Goal: Browse casually

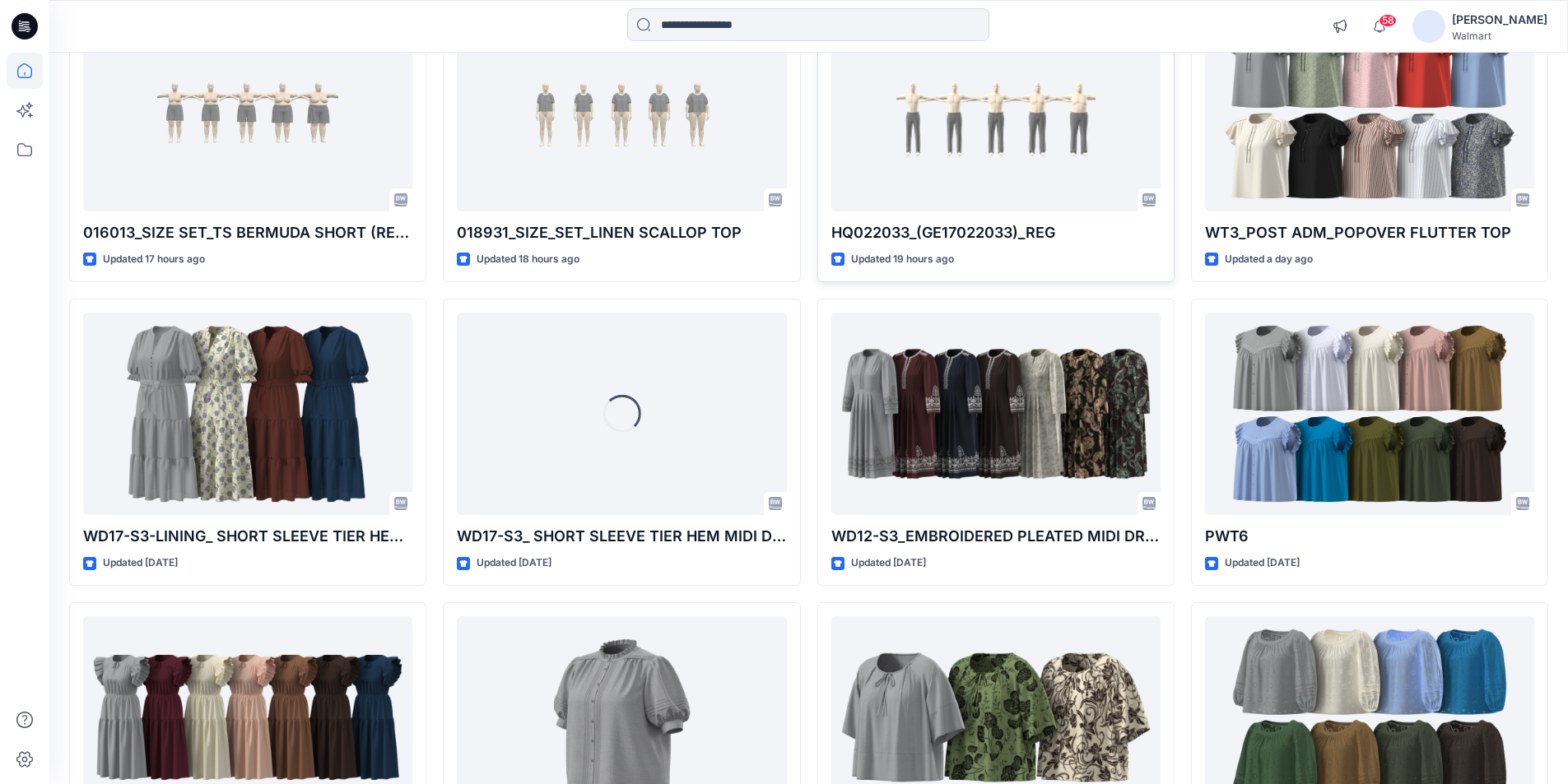
scroll to position [247, 0]
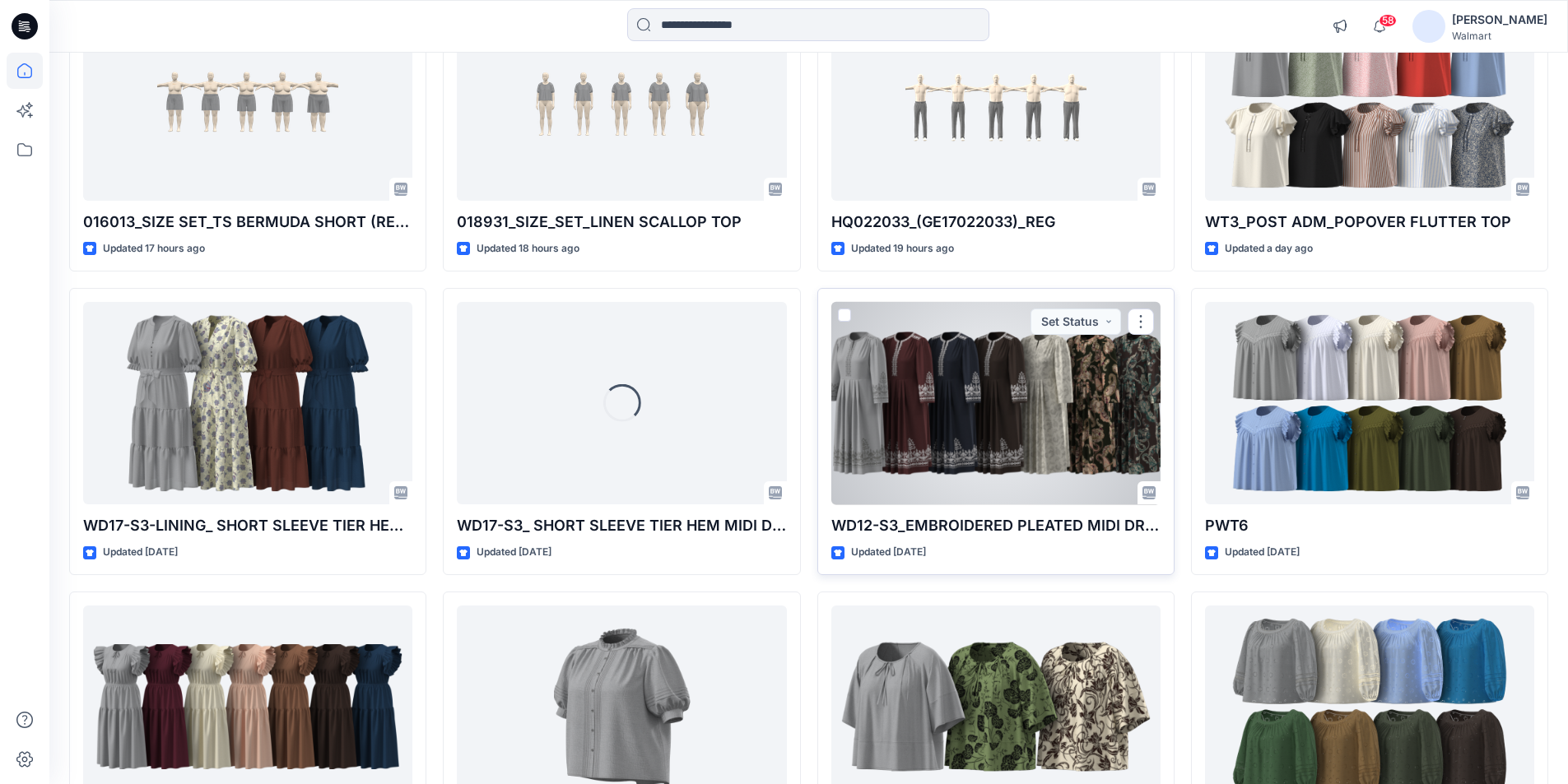
click at [918, 395] on div at bounding box center [995, 403] width 329 height 203
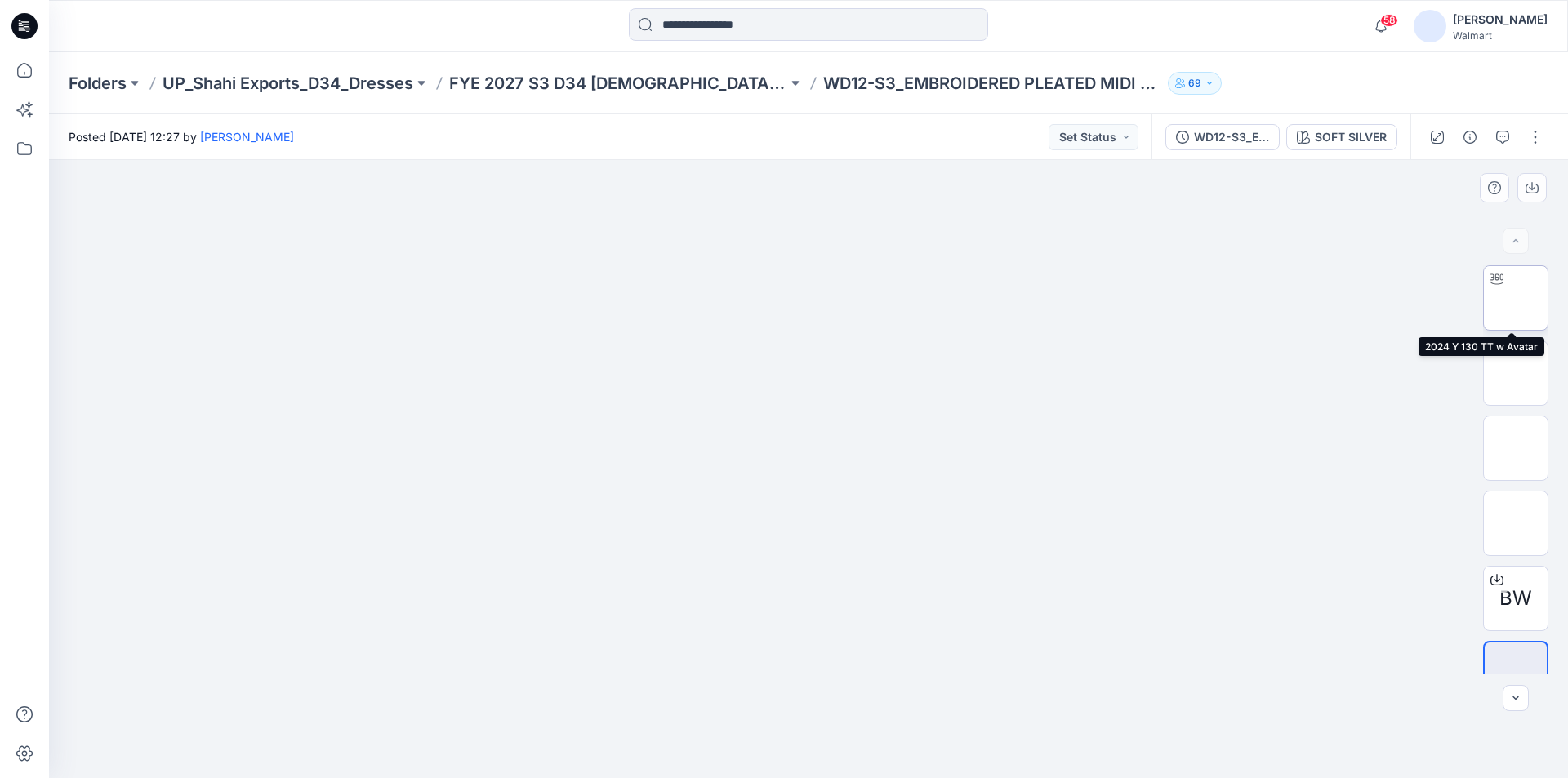
click at [1515, 298] on img at bounding box center [1515, 298] width 0 height 0
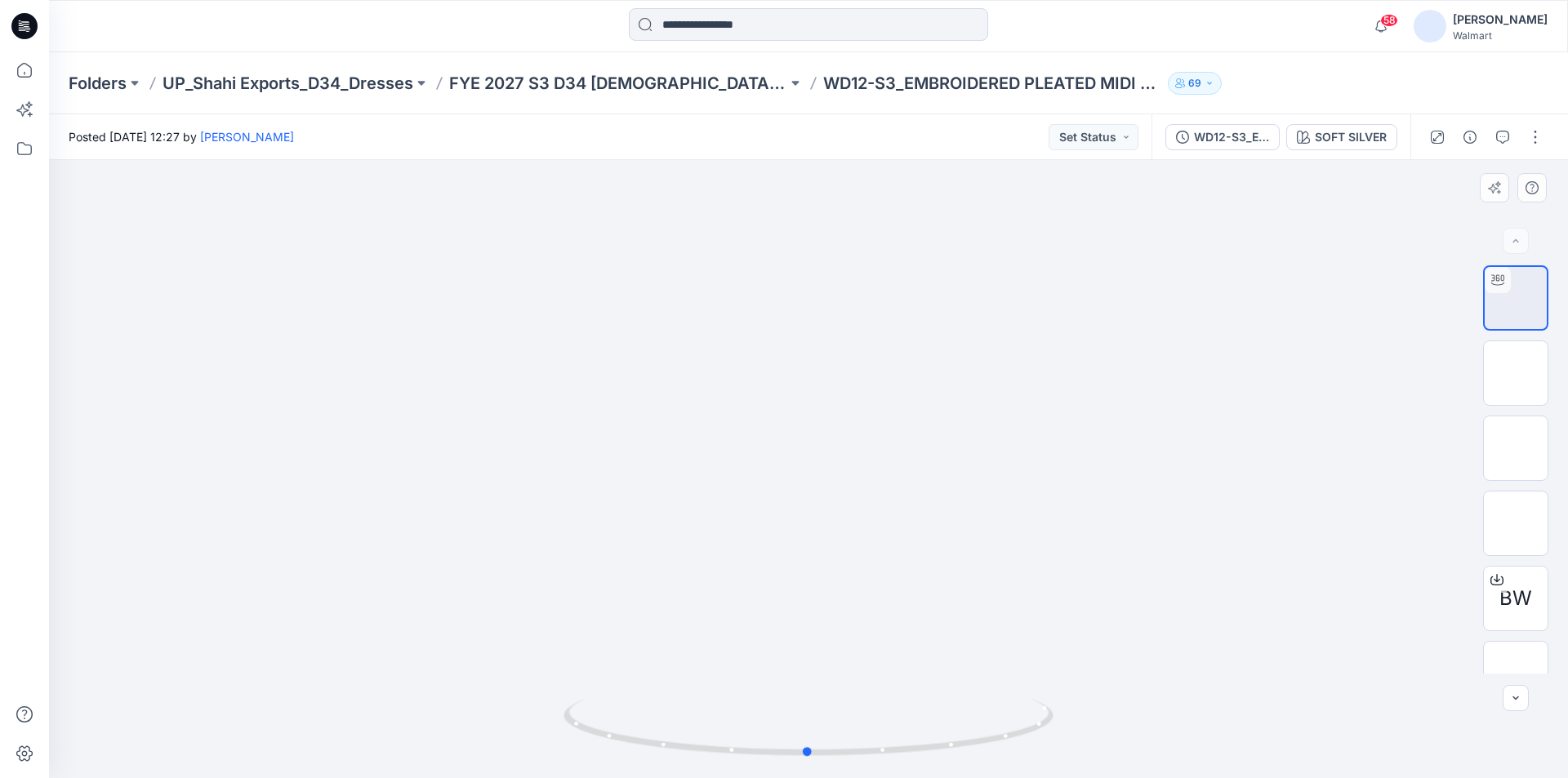
drag, startPoint x: 891, startPoint y: 518, endPoint x: 891, endPoint y: 507, distance: 11.0
click at [891, 507] on div at bounding box center [808, 469] width 1518 height 618
click at [25, 65] on icon at bounding box center [24, 69] width 36 height 36
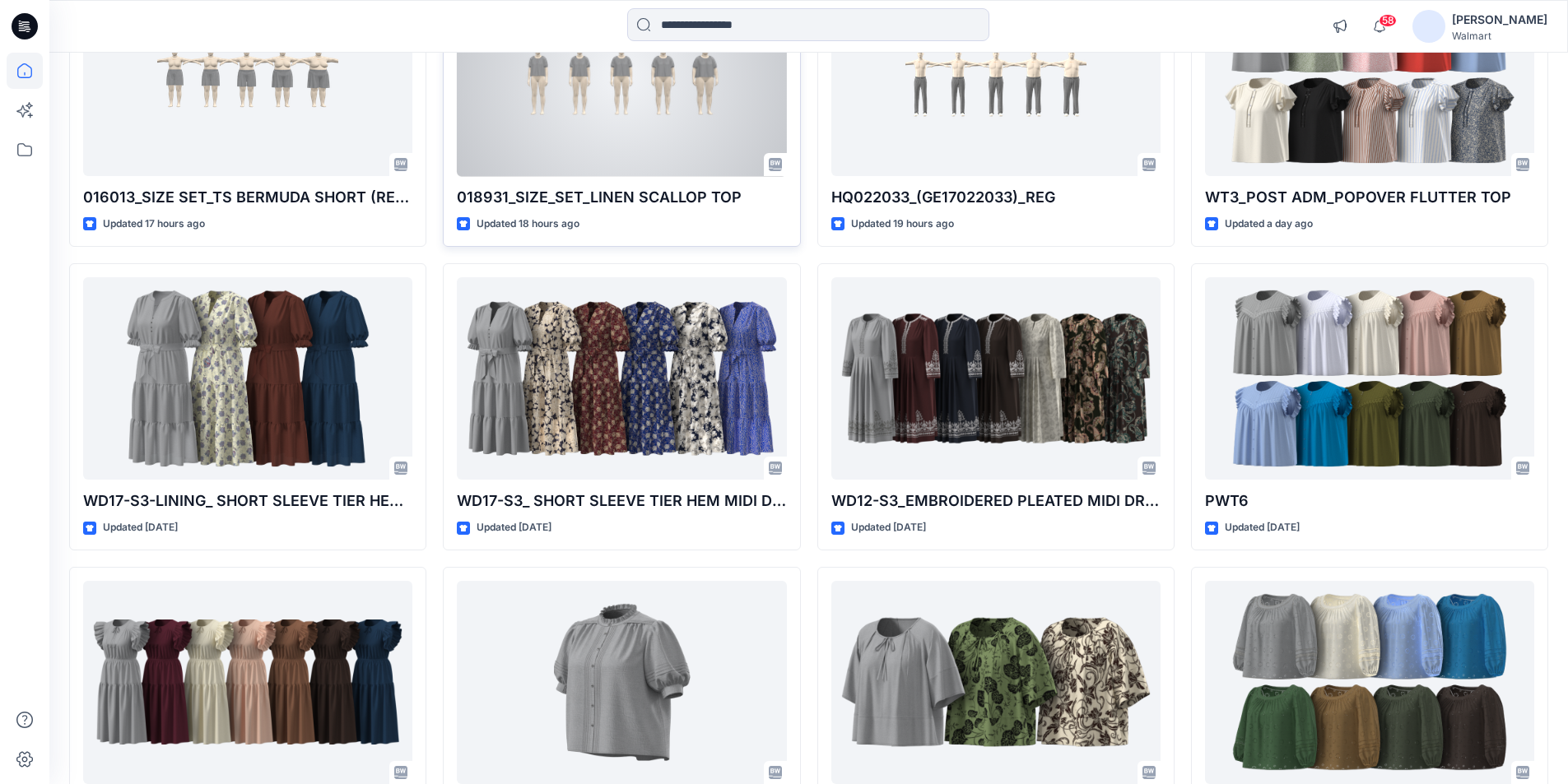
scroll to position [421, 0]
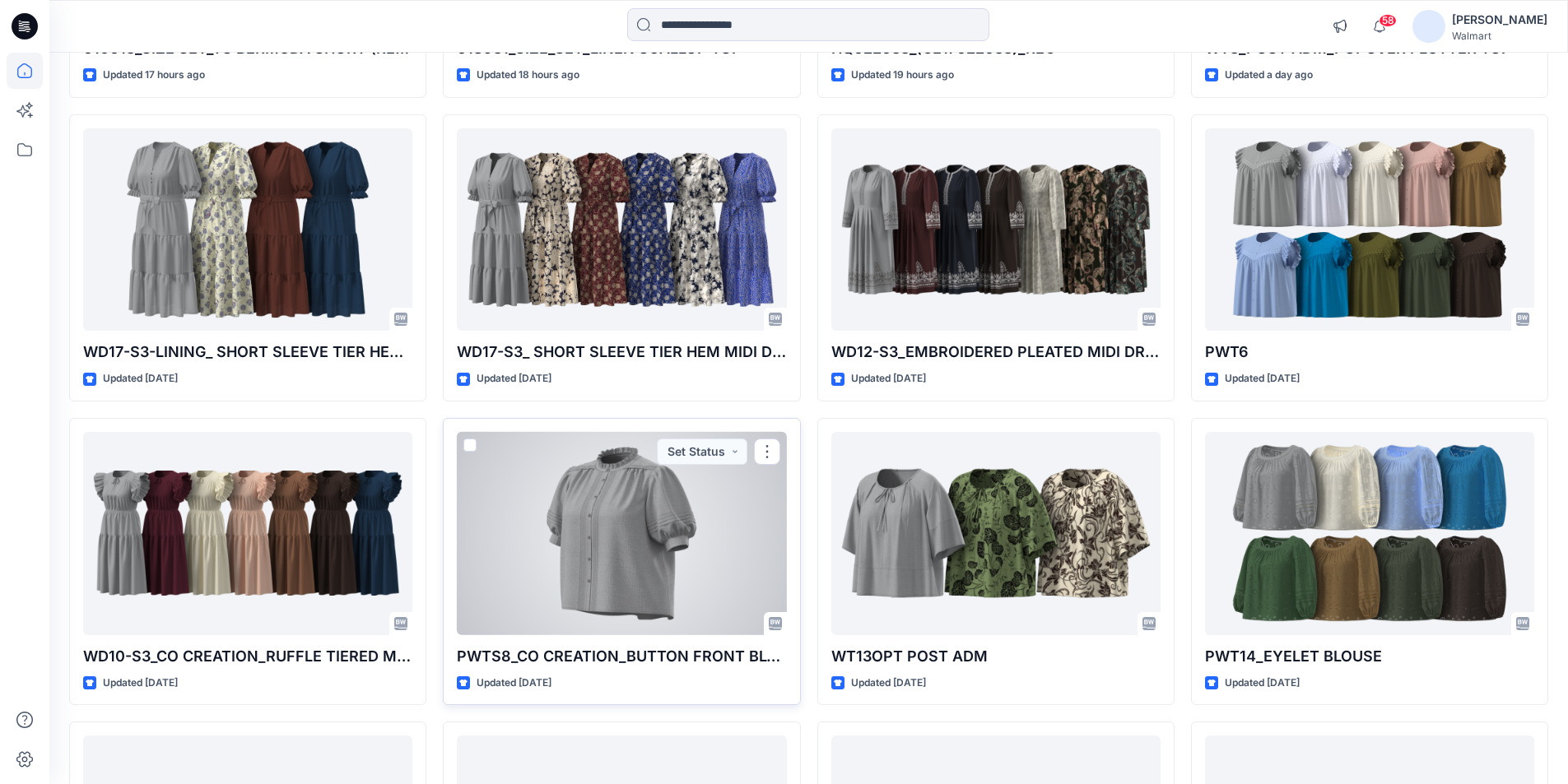
click at [646, 502] on div at bounding box center [621, 533] width 329 height 203
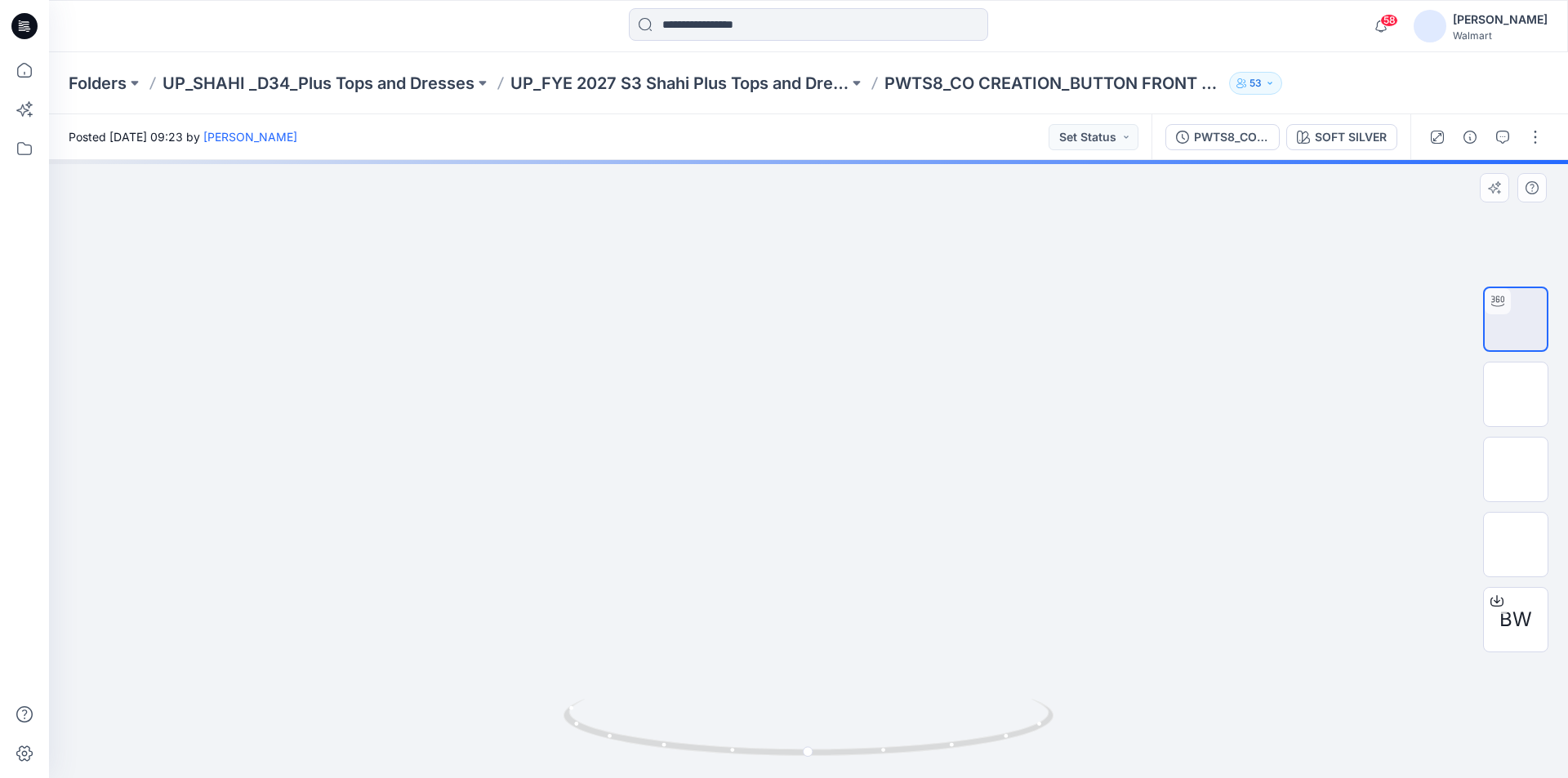
click at [820, 465] on div at bounding box center [808, 469] width 1518 height 618
drag, startPoint x: 1002, startPoint y: 471, endPoint x: 849, endPoint y: 519, distance: 160.4
drag, startPoint x: 972, startPoint y: 709, endPoint x: 756, endPoint y: 704, distance: 216.1
click at [756, 704] on icon at bounding box center [810, 729] width 494 height 61
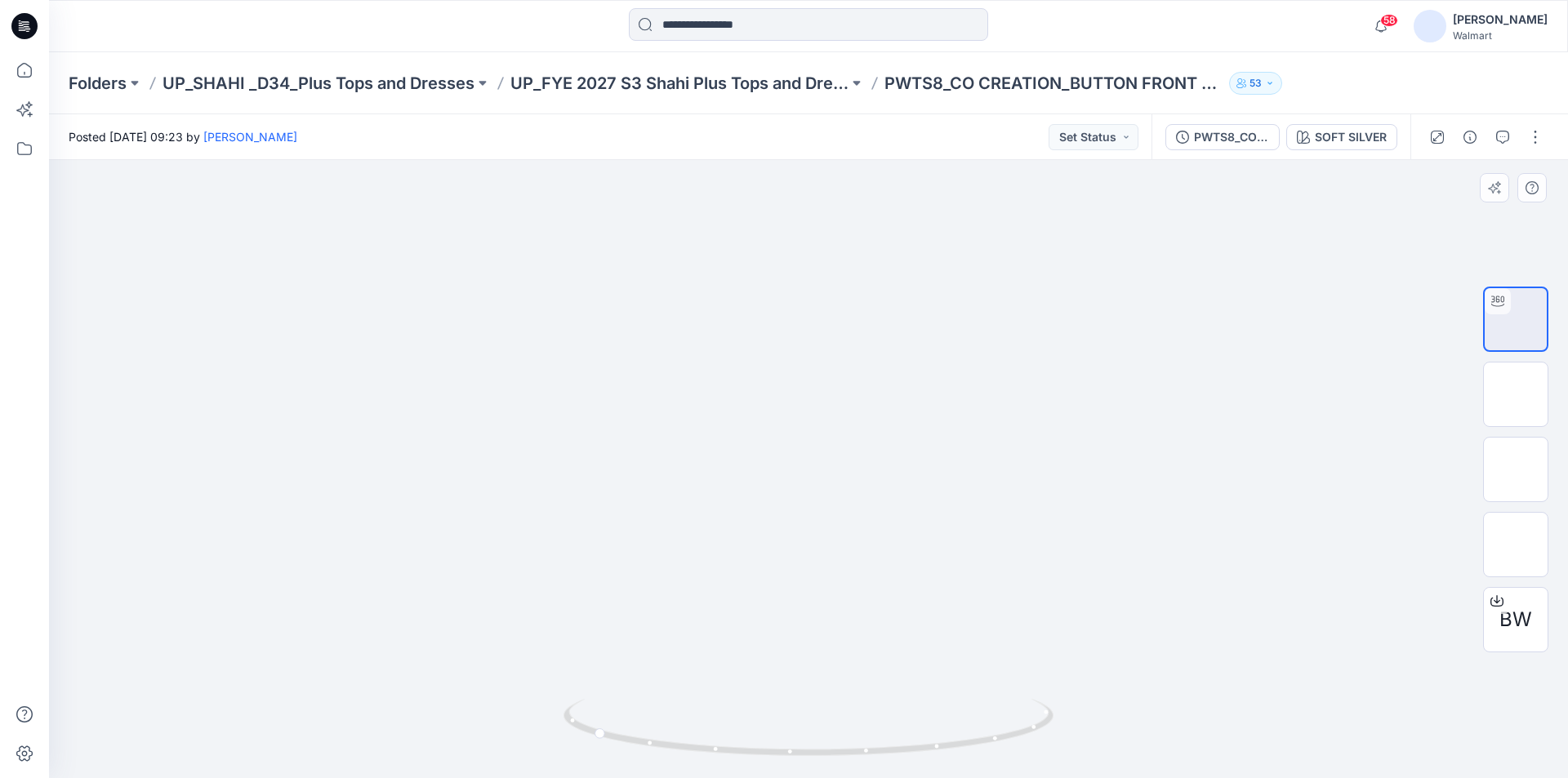
drag, startPoint x: 705, startPoint y: 604, endPoint x: 873, endPoint y: 647, distance: 173.4
drag, startPoint x: 631, startPoint y: 749, endPoint x: 624, endPoint y: 743, distance: 9.2
click at [624, 743] on icon at bounding box center [810, 729] width 494 height 61
drag, startPoint x: 721, startPoint y: 609, endPoint x: 763, endPoint y: 633, distance: 48.4
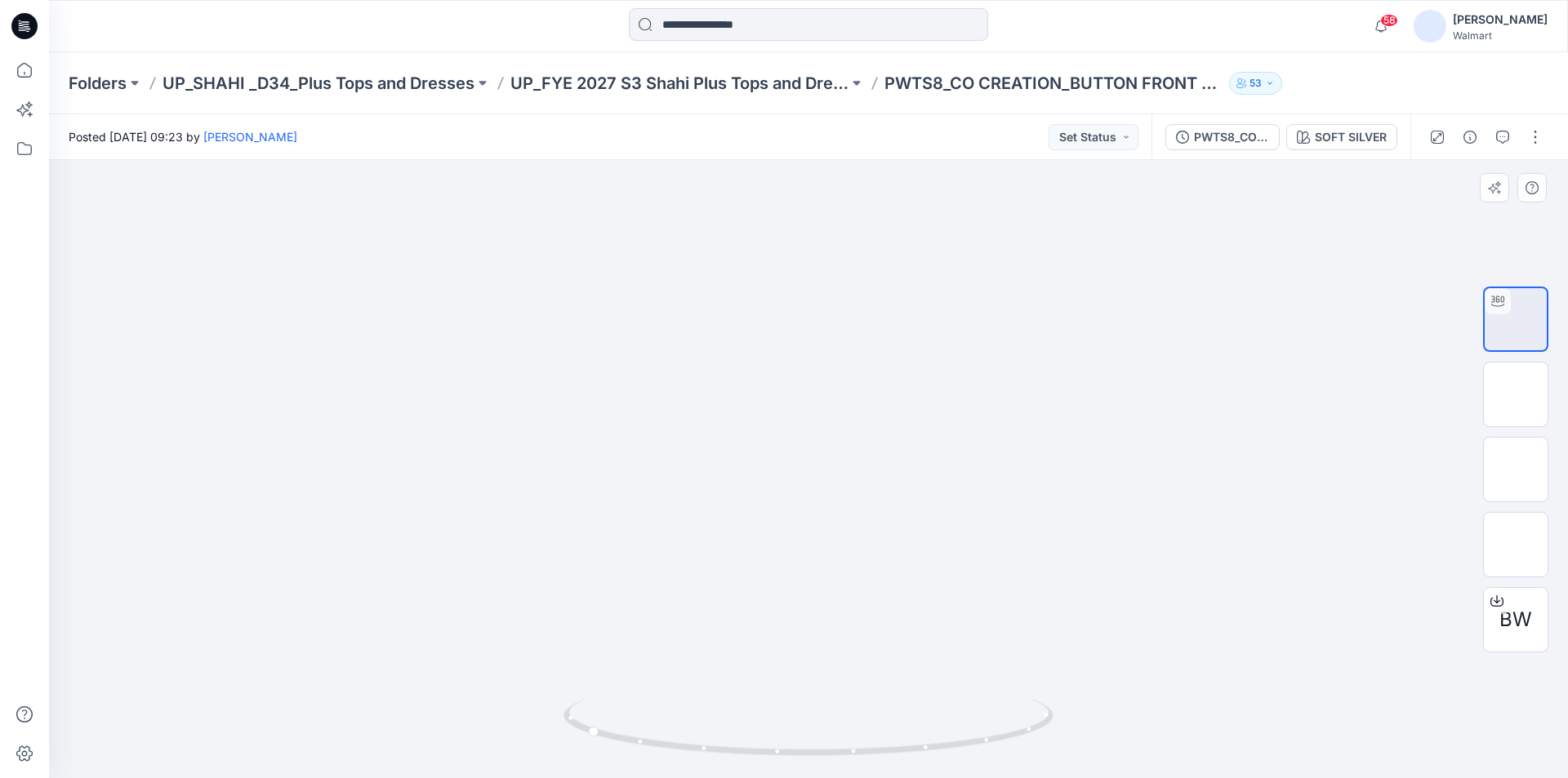
drag, startPoint x: 837, startPoint y: 658, endPoint x: 825, endPoint y: 664, distance: 13.4
click at [1515, 545] on img at bounding box center [1515, 545] width 0 height 0
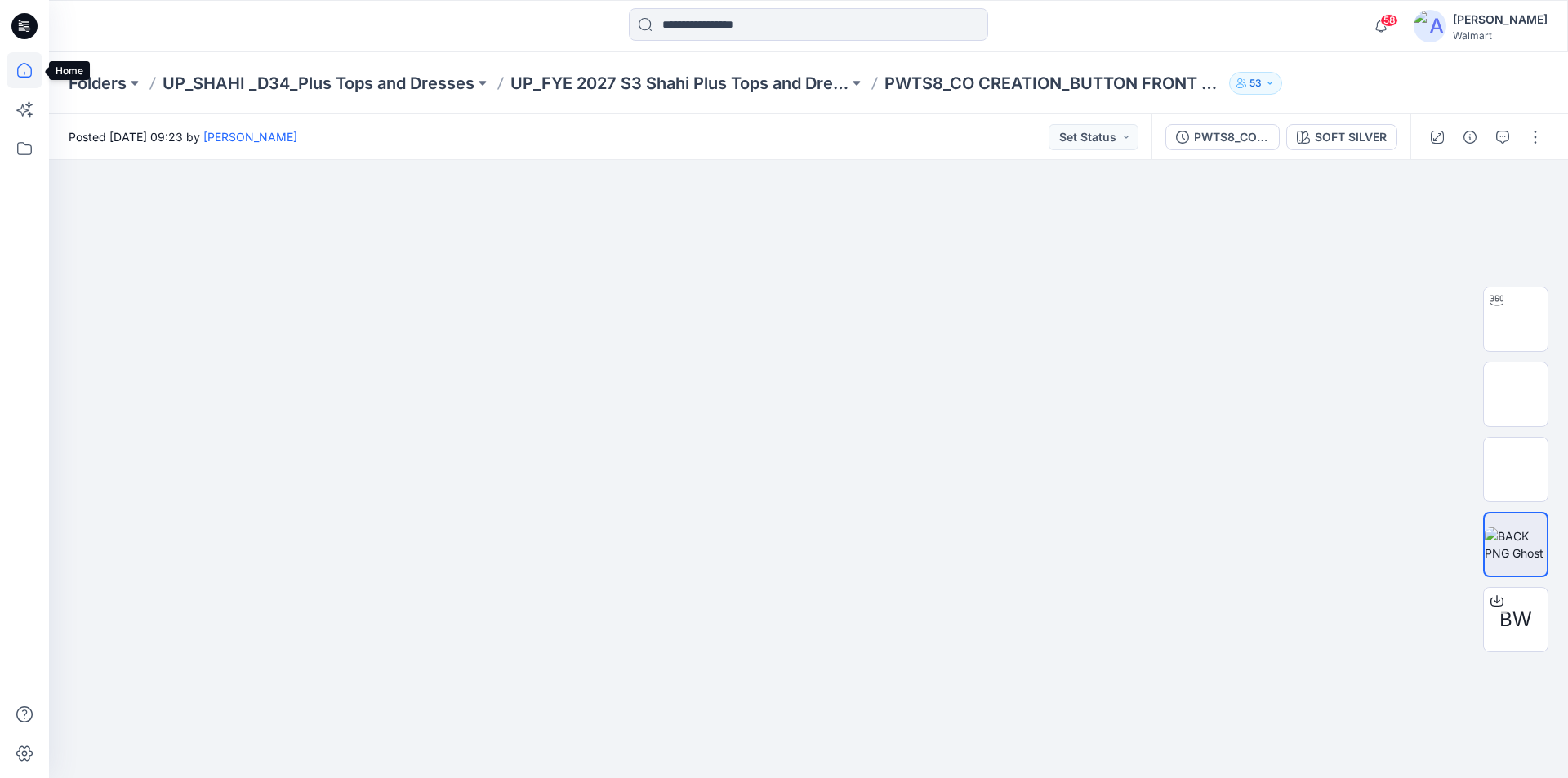
click at [24, 68] on icon at bounding box center [24, 69] width 36 height 36
